Goal: Information Seeking & Learning: Check status

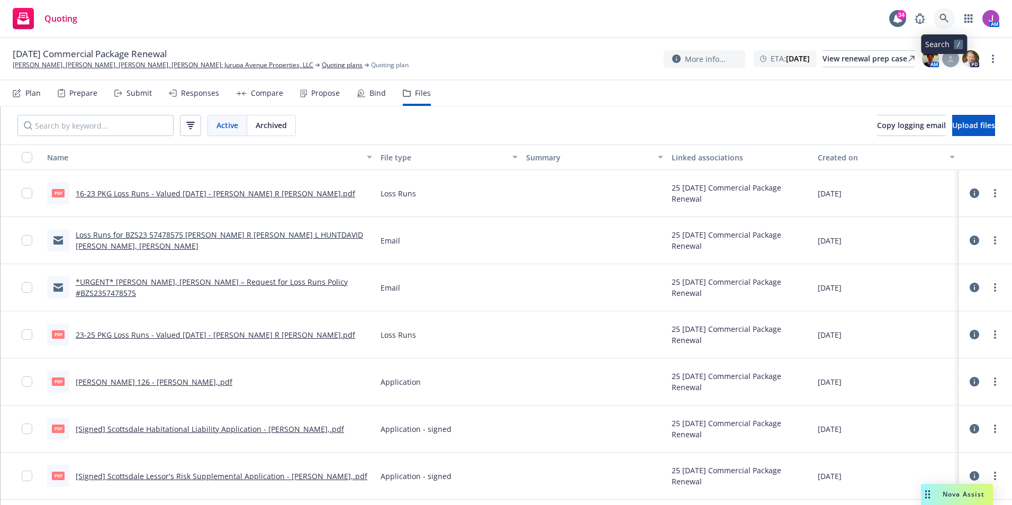
click at [945, 14] on icon at bounding box center [944, 18] width 9 height 9
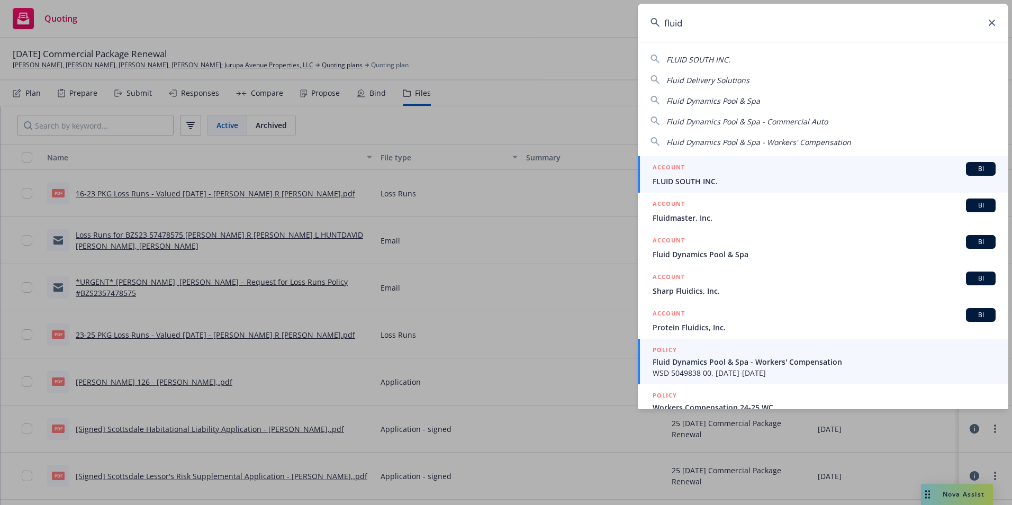
type input "fluid"
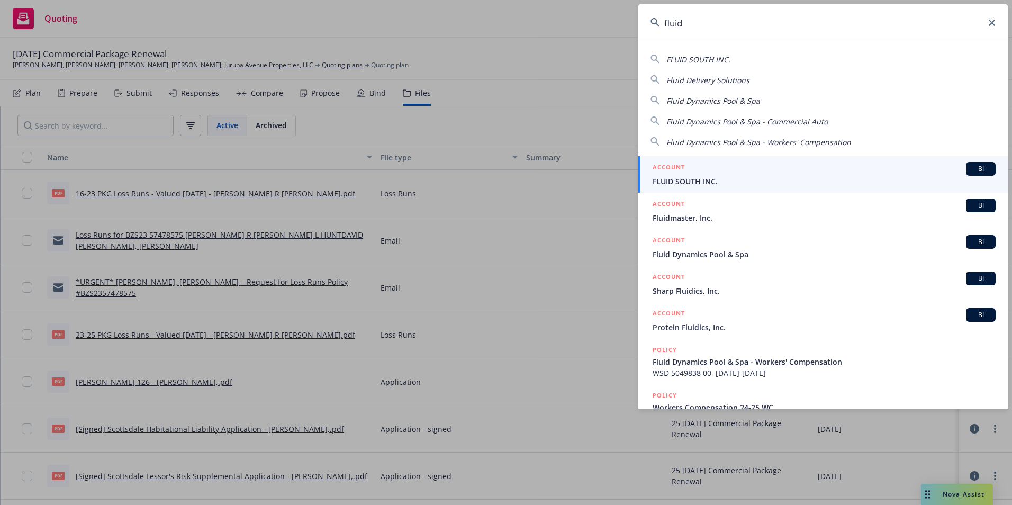
click at [715, 366] on span "Fluid Dynamics Pool & Spa - Workers' Compensation" at bounding box center [824, 361] width 343 height 11
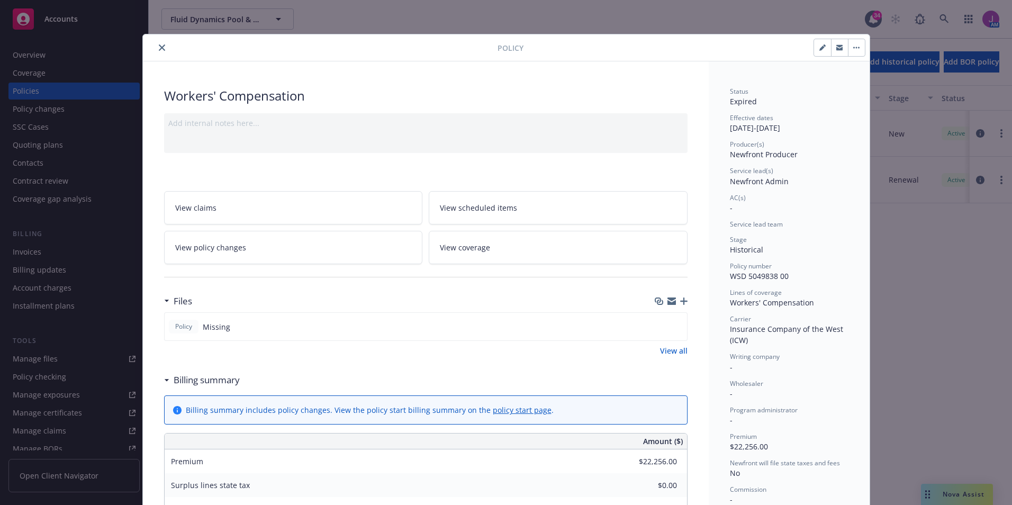
click at [159, 47] on icon "close" at bounding box center [162, 47] width 6 height 6
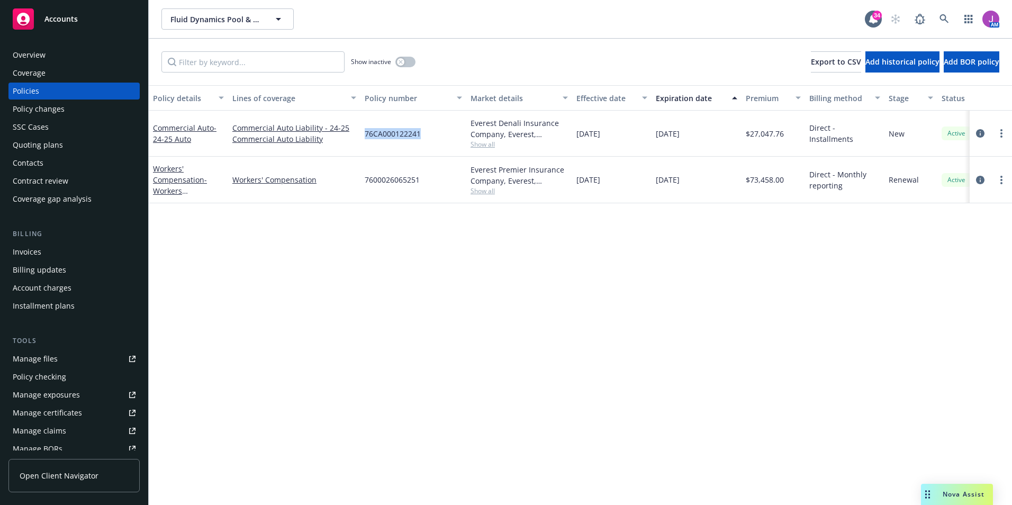
drag, startPoint x: 364, startPoint y: 137, endPoint x: 442, endPoint y: 143, distance: 78.6
click at [442, 143] on div "76CA000122241" at bounding box center [414, 134] width 106 height 46
copy span "76CA000122241"
click at [226, 24] on span "Fluid Dynamics Pool & Spa" at bounding box center [216, 19] width 92 height 11
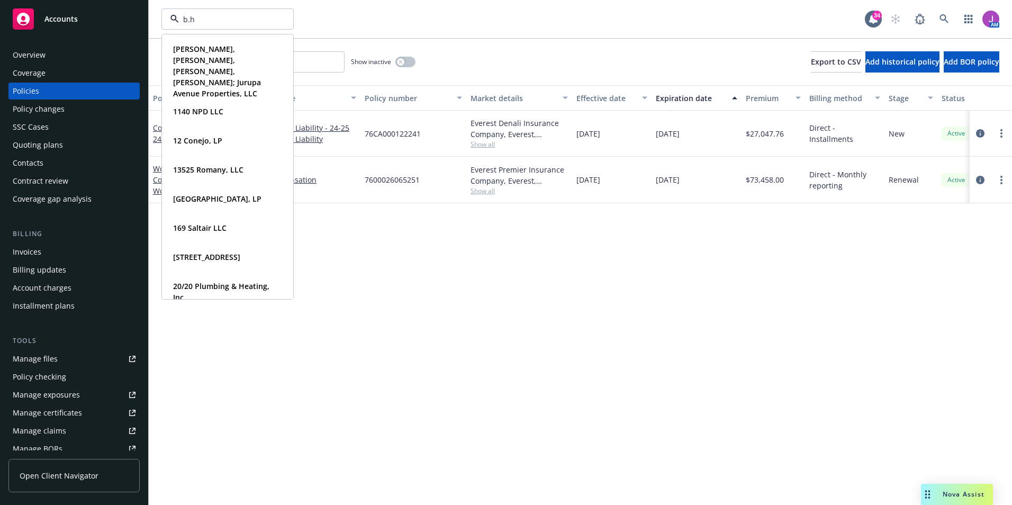
type input "b.h."
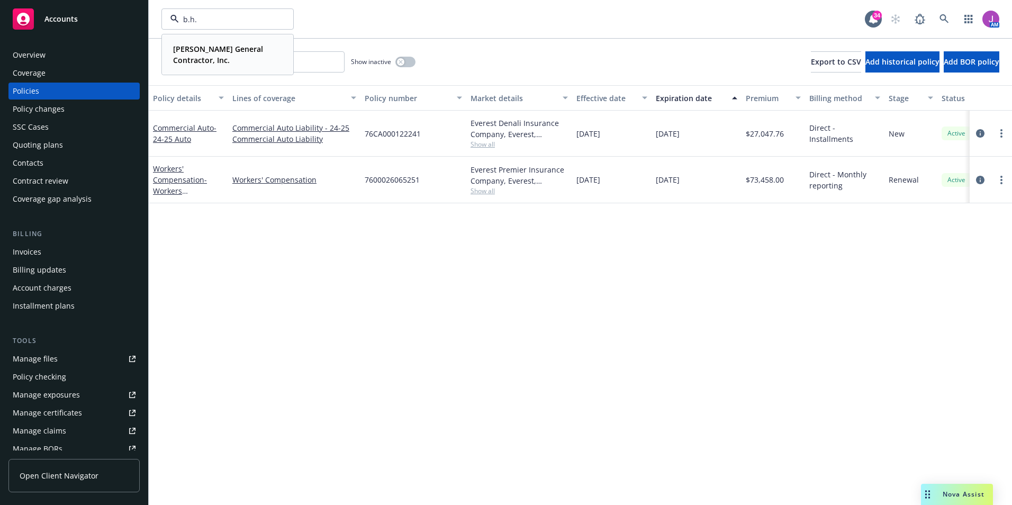
click at [218, 50] on strong "[PERSON_NAME] General Contractor, Inc." at bounding box center [218, 54] width 90 height 21
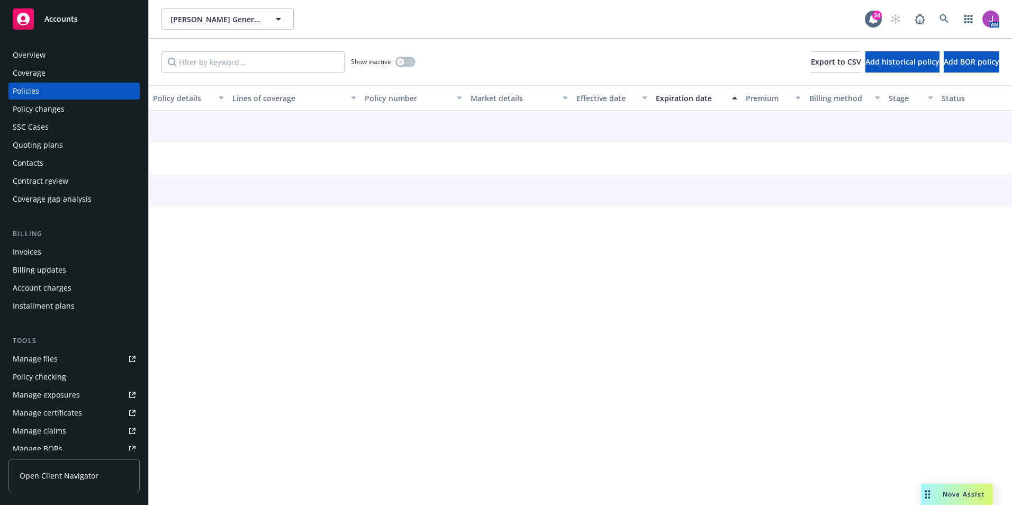
click at [49, 162] on div "Contacts" at bounding box center [74, 163] width 123 height 17
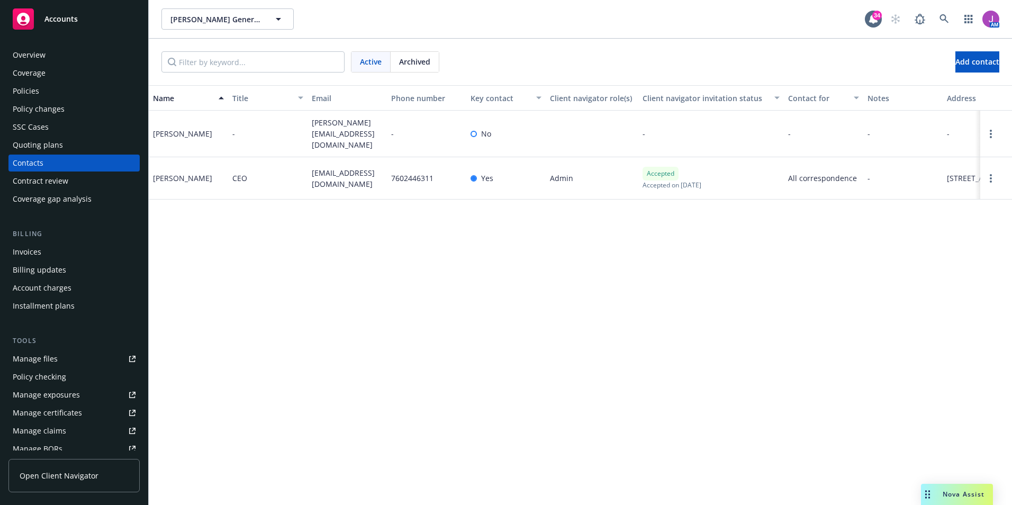
click at [50, 88] on div "Policies" at bounding box center [74, 91] width 123 height 17
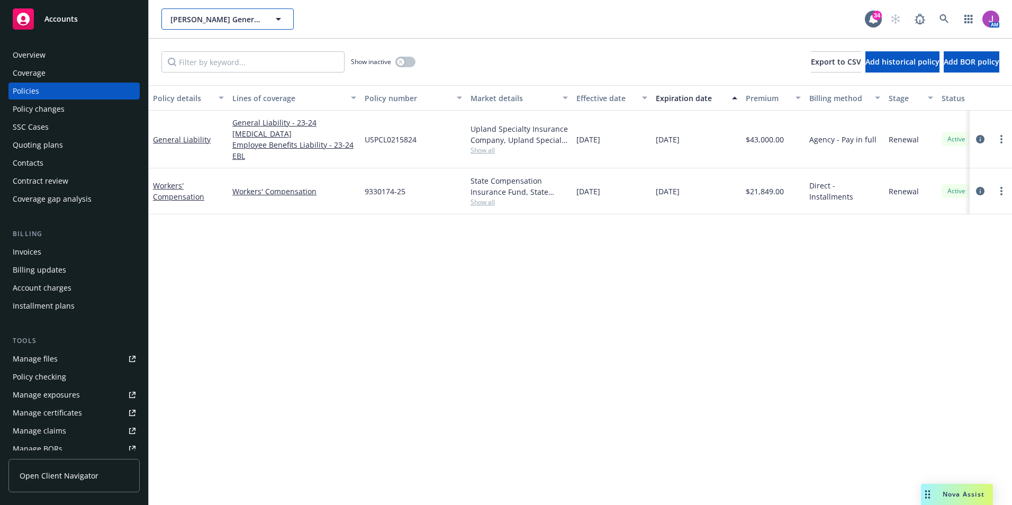
click at [210, 25] on button "[PERSON_NAME] General Contractor, Inc." at bounding box center [227, 18] width 132 height 21
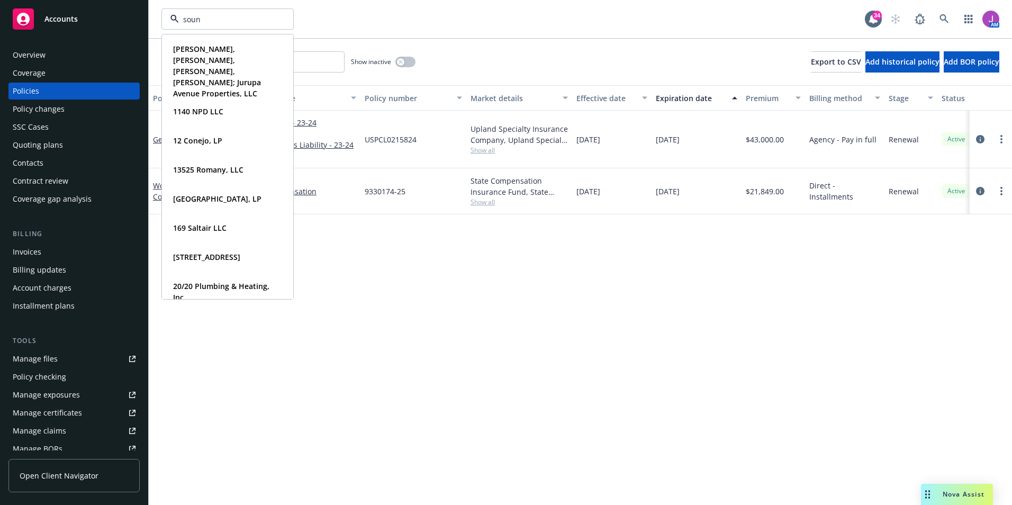
type input "sound"
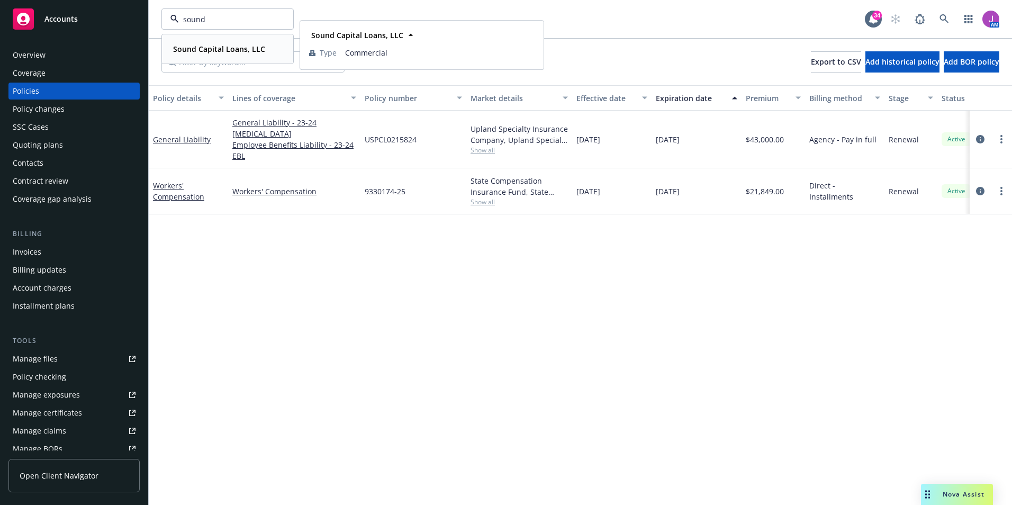
click at [202, 58] on div "Sound Capital Loans, LLC Type Commercial" at bounding box center [228, 49] width 130 height 28
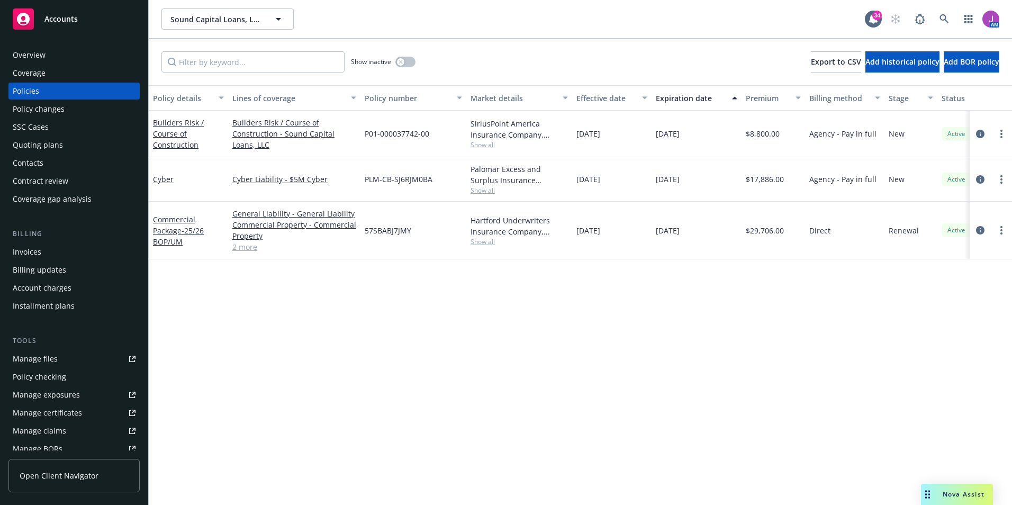
click at [46, 147] on div "Quoting plans" at bounding box center [38, 145] width 50 height 17
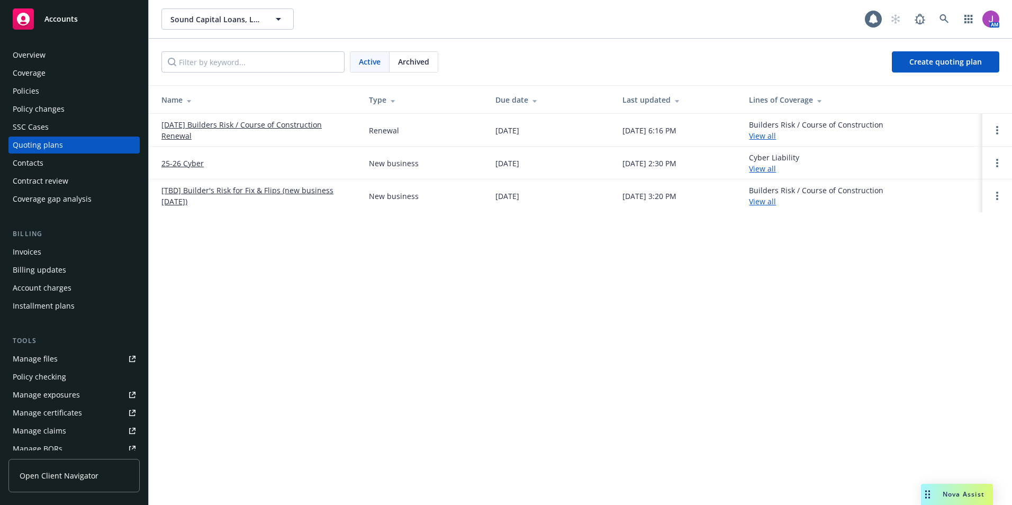
click at [235, 125] on link "[DATE] Builders Risk / Course of Construction Renewal" at bounding box center [256, 130] width 191 height 22
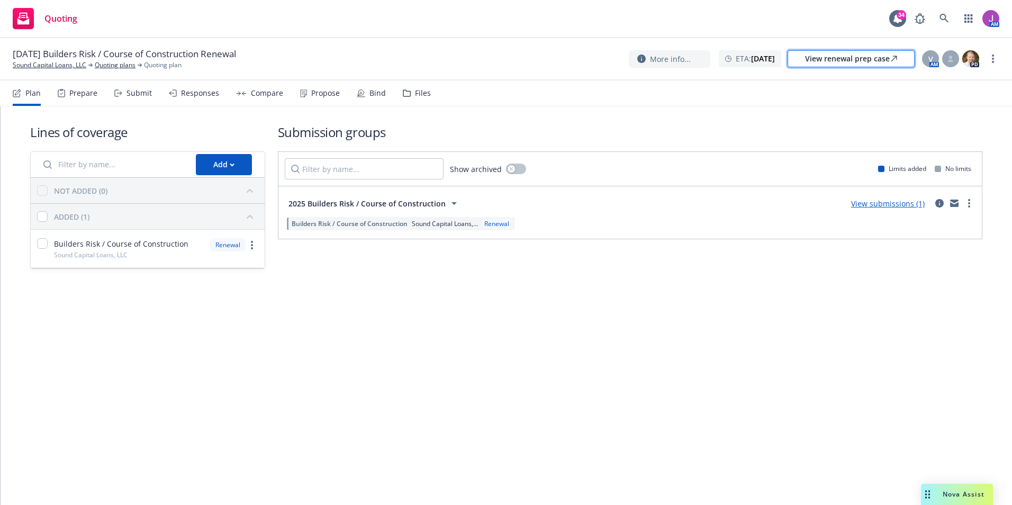
click at [833, 64] on div "View renewal prep case" at bounding box center [851, 59] width 92 height 16
click at [941, 23] on link at bounding box center [944, 18] width 21 height 21
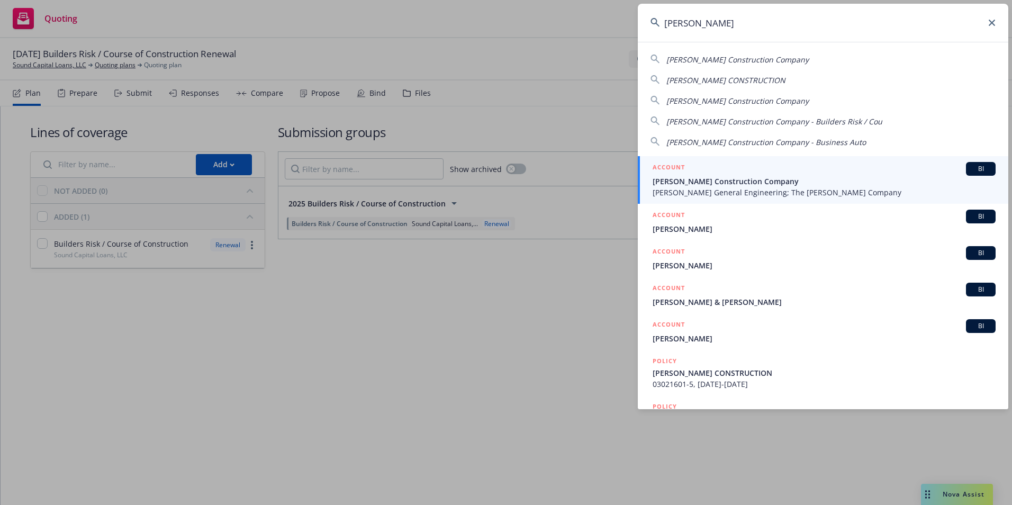
type input "philbin"
click at [731, 190] on span "Philbin General Engineering; The Philbin Company" at bounding box center [824, 192] width 343 height 11
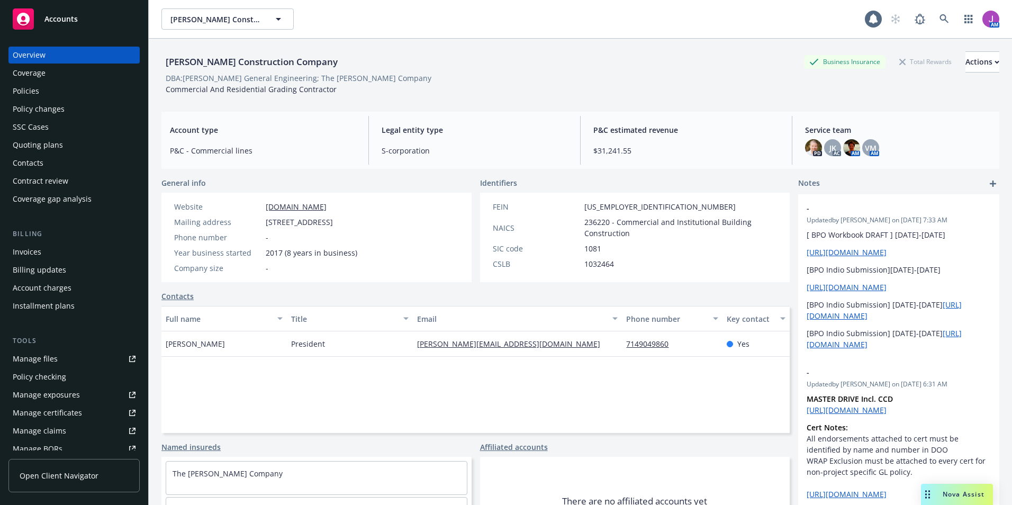
click at [35, 90] on div "Policies" at bounding box center [26, 91] width 26 height 17
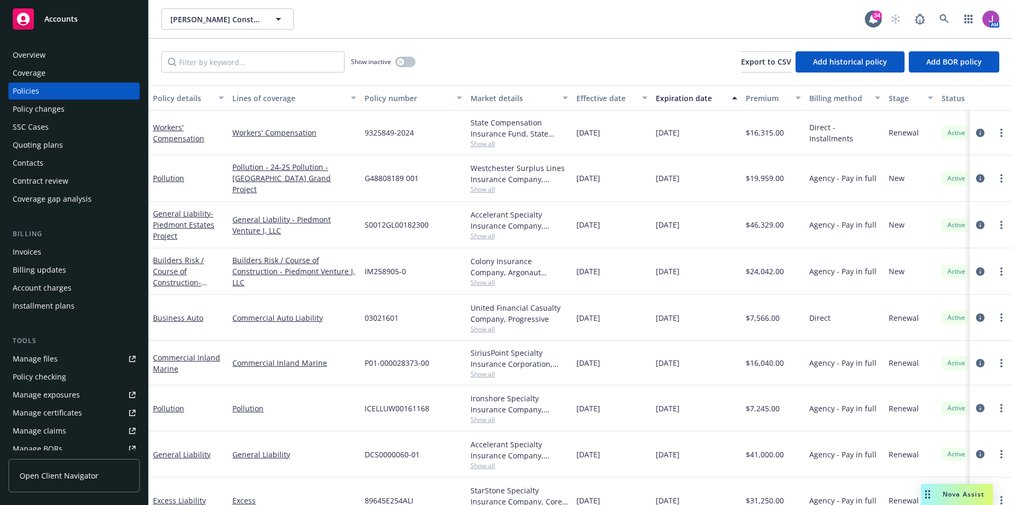
click at [37, 144] on div "Quoting plans" at bounding box center [38, 145] width 50 height 17
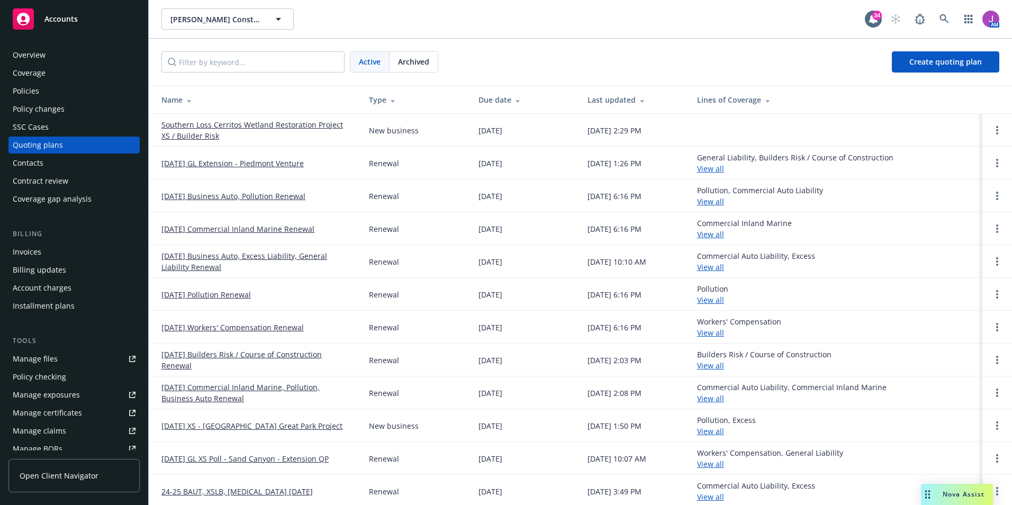
click at [23, 86] on div "Policies" at bounding box center [26, 91] width 26 height 17
